Goal: Information Seeking & Learning: Learn about a topic

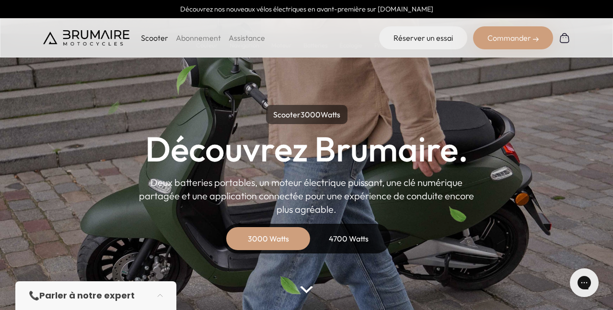
click at [277, 239] on div "3000 Watts" at bounding box center [268, 238] width 77 height 23
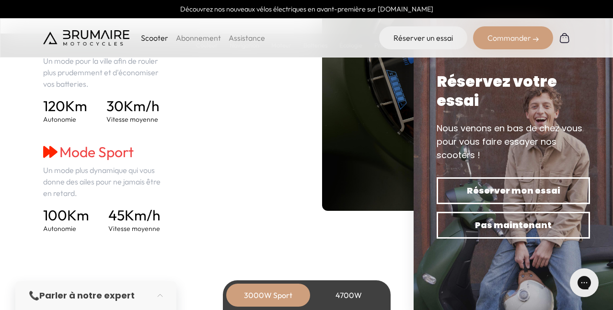
scroll to position [1438, 0]
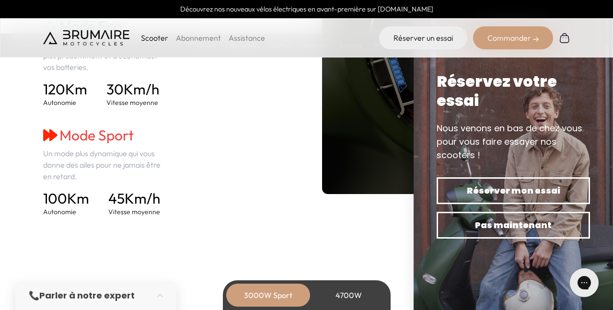
click at [99, 138] on h3 "Mode Sport" at bounding box center [105, 135] width 124 height 17
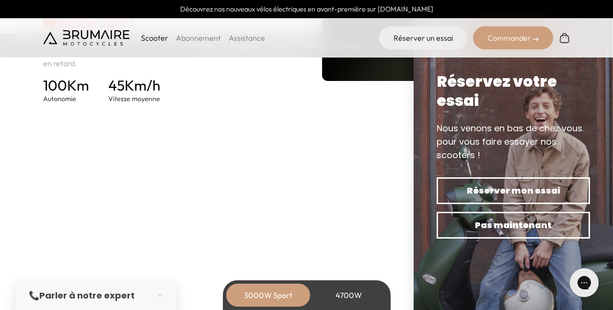
scroll to position [1582, 0]
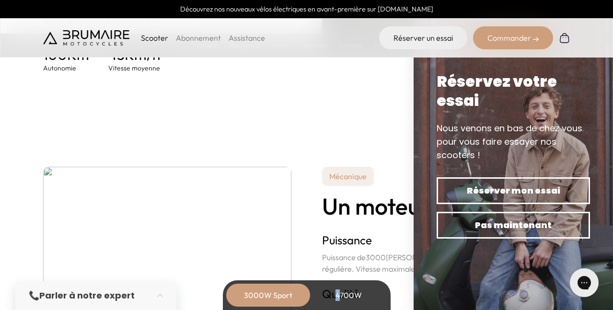
click at [338, 291] on div "4700W" at bounding box center [349, 295] width 77 height 23
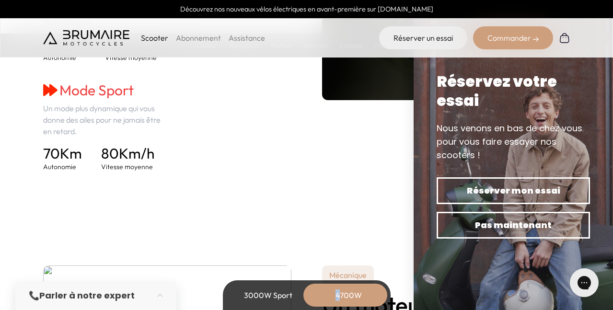
scroll to position [1582, 0]
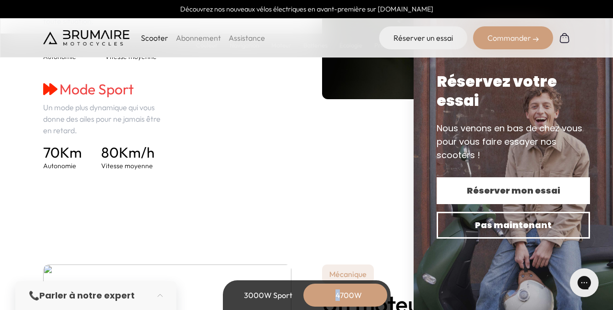
click at [522, 185] on span "Réserver mon essai" at bounding box center [513, 190] width 120 height 13
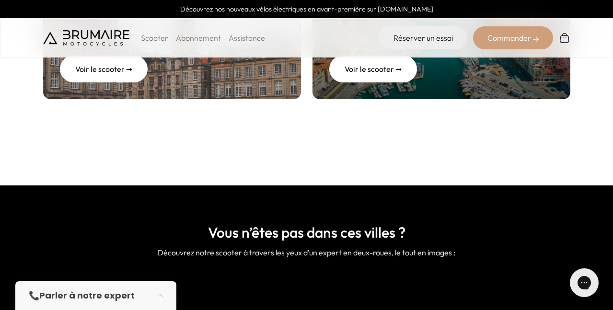
scroll to position [479, 0]
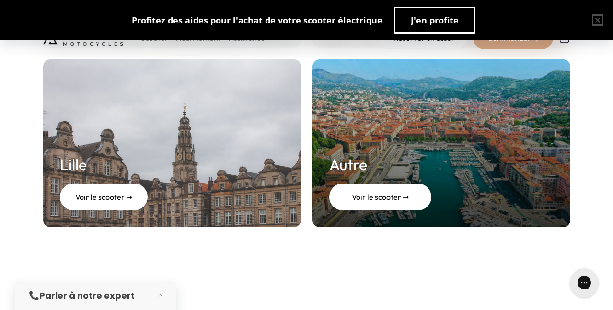
click at [388, 192] on div "Voir le scooter ➞" at bounding box center [380, 197] width 102 height 27
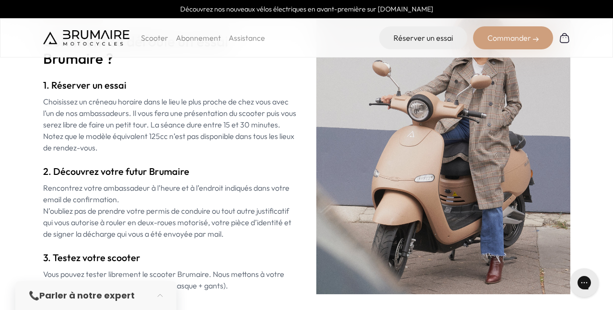
scroll to position [1150, 0]
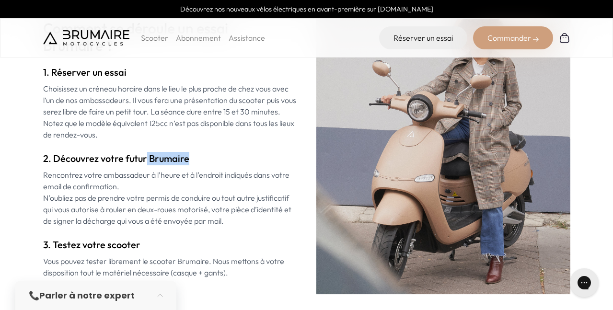
drag, startPoint x: 146, startPoint y: 159, endPoint x: 204, endPoint y: 156, distance: 58.0
click at [204, 156] on h3 "2. Découvrez votre futur Brumaire" at bounding box center [170, 158] width 254 height 13
copy h3 "Brumaire"
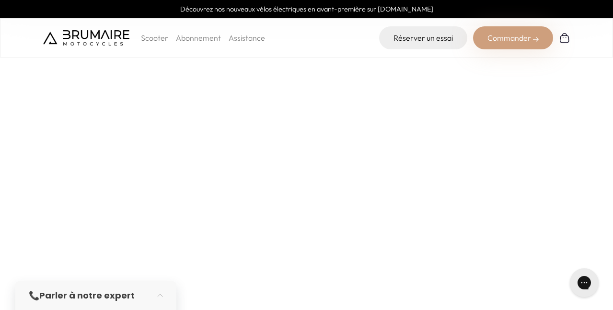
click at [152, 37] on p "Scooter" at bounding box center [154, 38] width 27 height 12
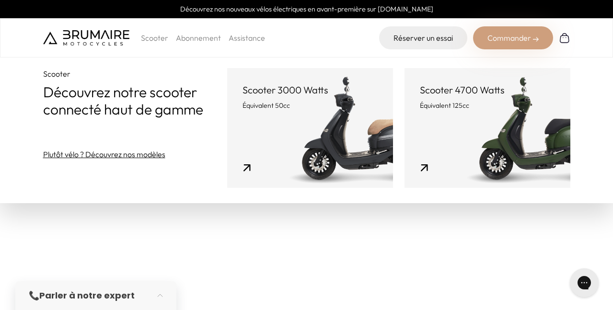
click at [196, 36] on link "Abonnement" at bounding box center [198, 38] width 45 height 10
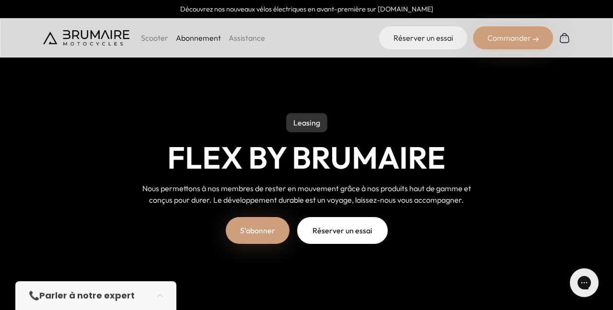
click at [252, 229] on link "S'abonner" at bounding box center [258, 230] width 64 height 27
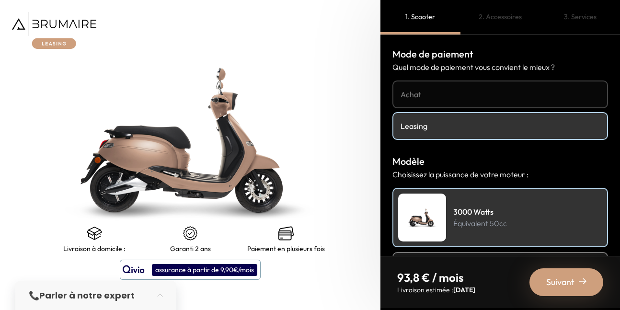
click at [39, 292] on div "📞 Parler à notre expert" at bounding box center [86, 295] width 115 height 13
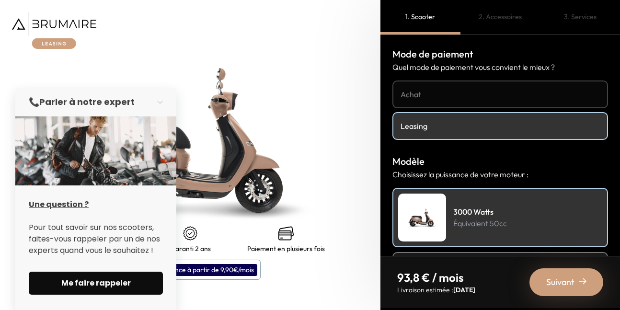
click at [54, 283] on span "Me faire rappeler" at bounding box center [95, 283] width 111 height 12
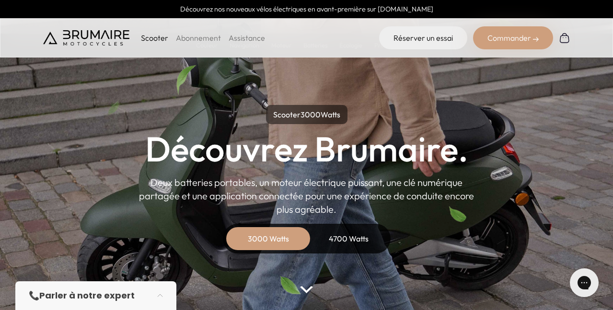
click at [343, 238] on div "4700 Watts" at bounding box center [349, 238] width 77 height 23
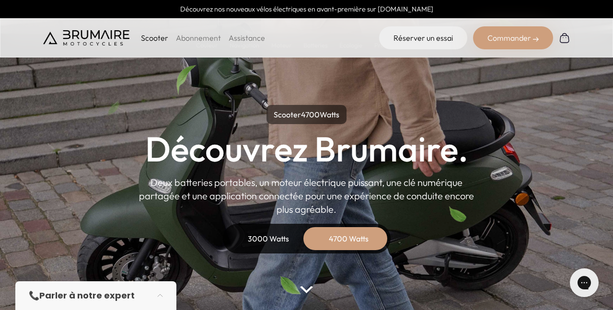
click at [527, 38] on div "Commander" at bounding box center [513, 37] width 80 height 23
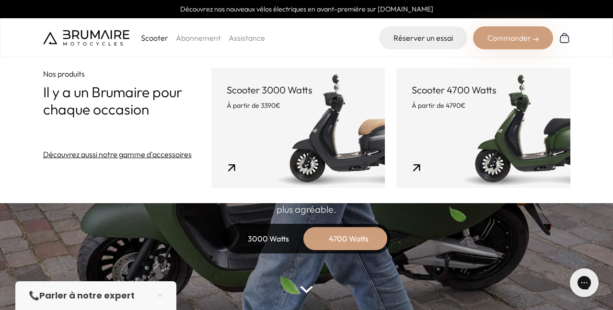
click at [139, 156] on link "Découvrez aussi notre gamme d'accessoires" at bounding box center [117, 155] width 149 height 12
